Goal: Book appointment/travel/reservation

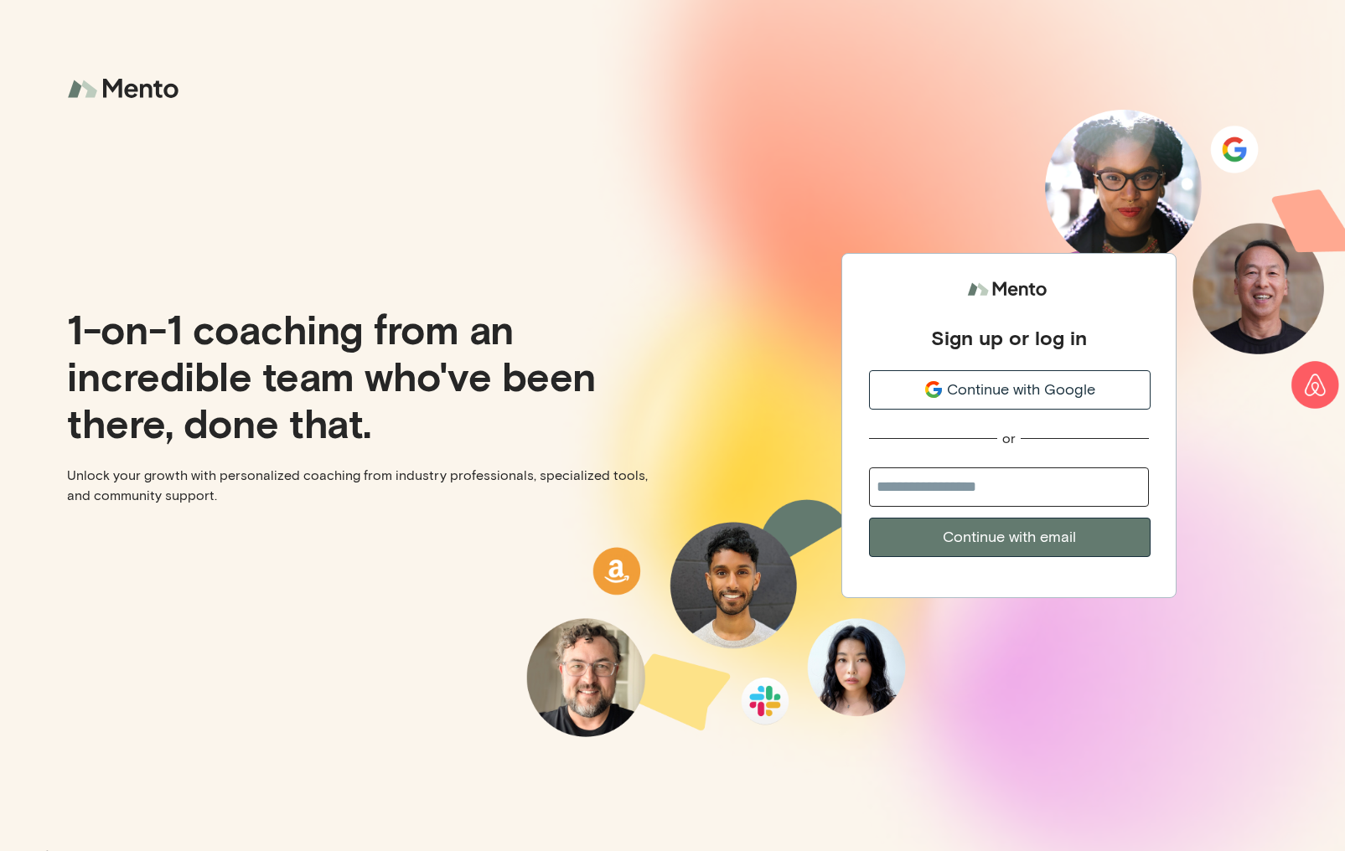
click at [1009, 386] on span "Continue with Google" at bounding box center [1021, 390] width 148 height 23
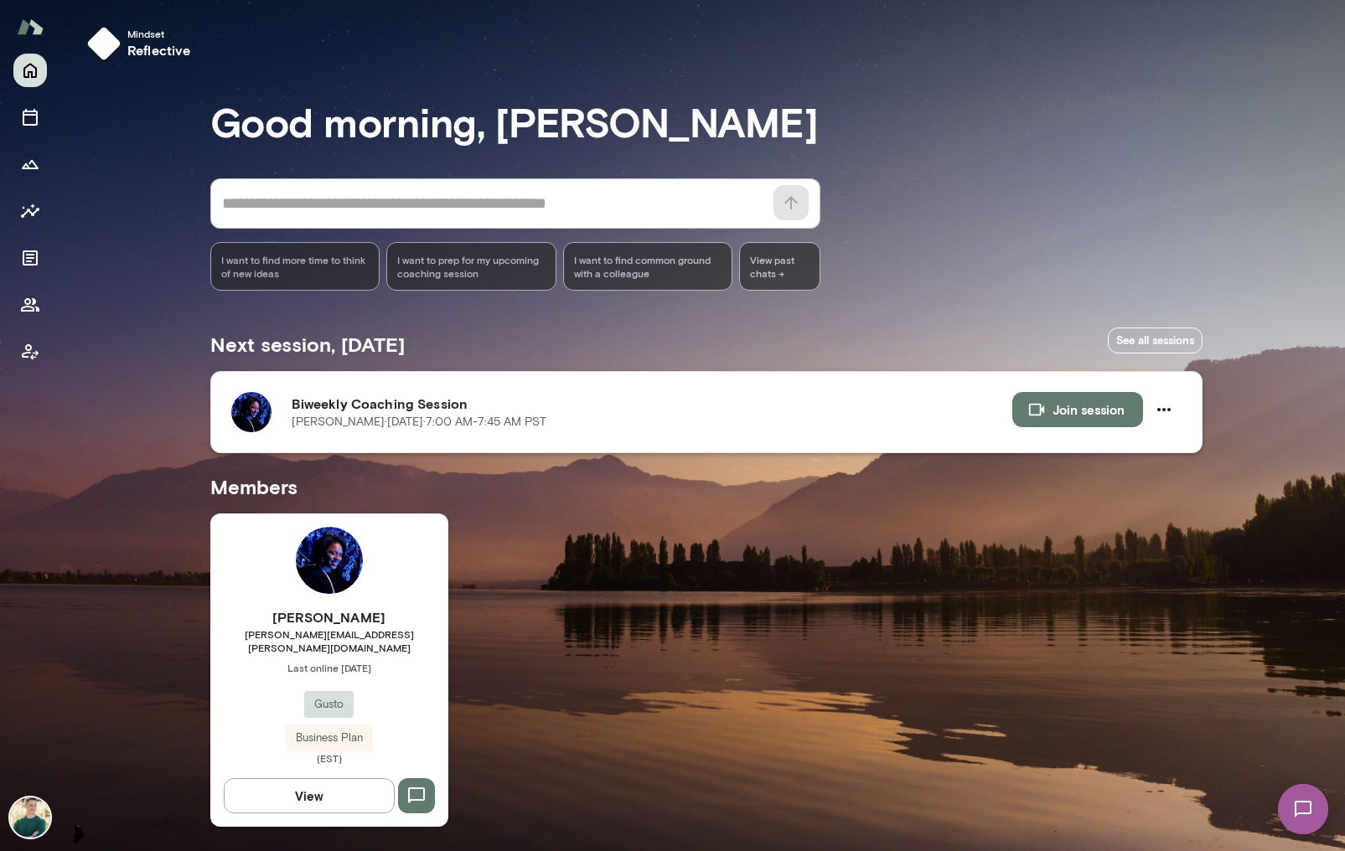
click at [1071, 422] on button "Join session" at bounding box center [1077, 409] width 131 height 35
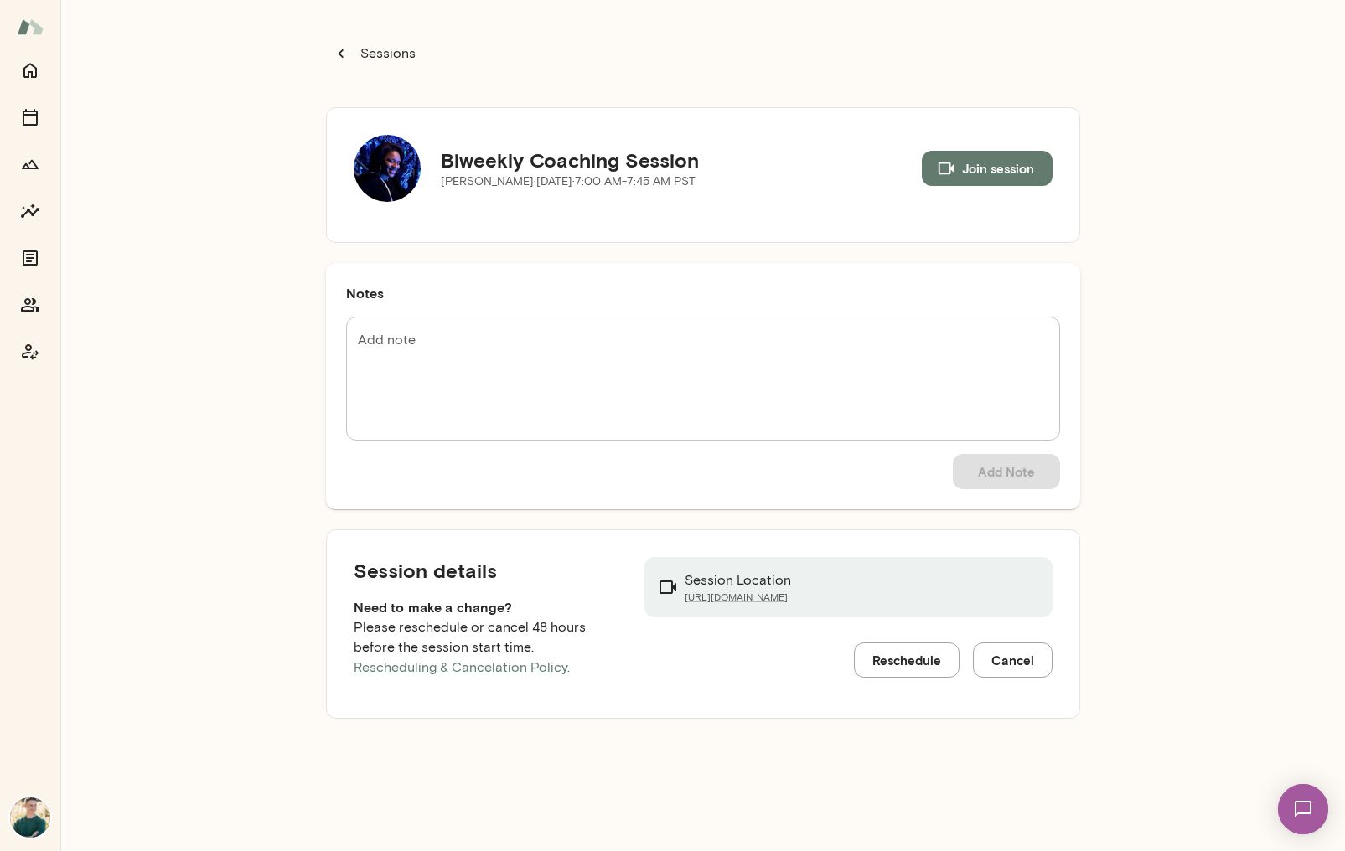
click at [981, 166] on button "Join session" at bounding box center [987, 168] width 131 height 35
